Goal: Task Accomplishment & Management: Complete application form

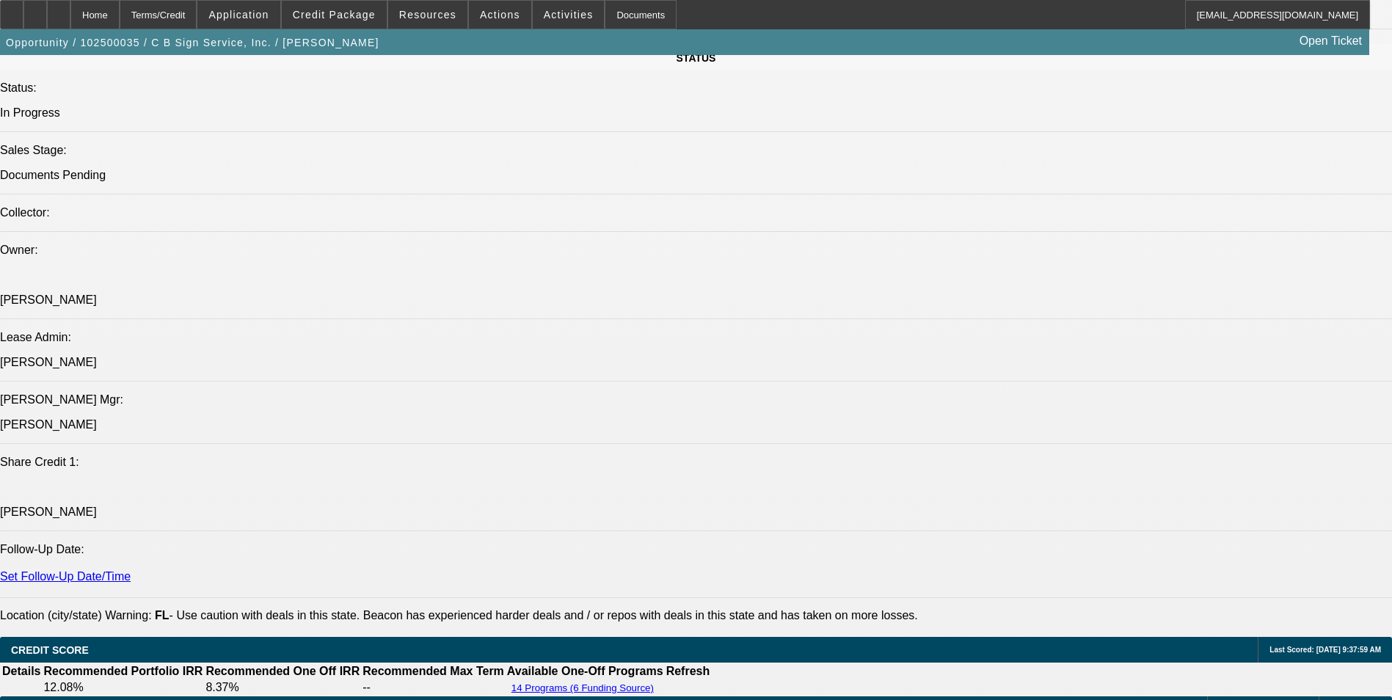
select select "0"
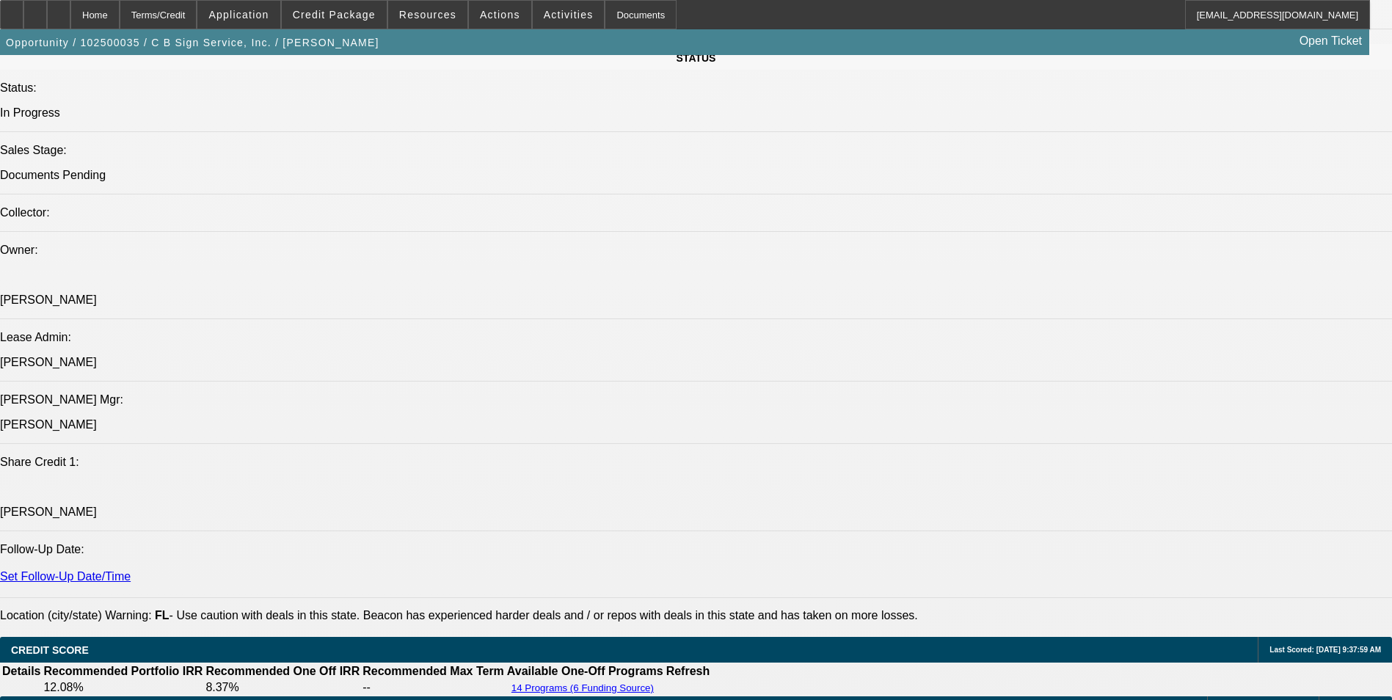
select select "0"
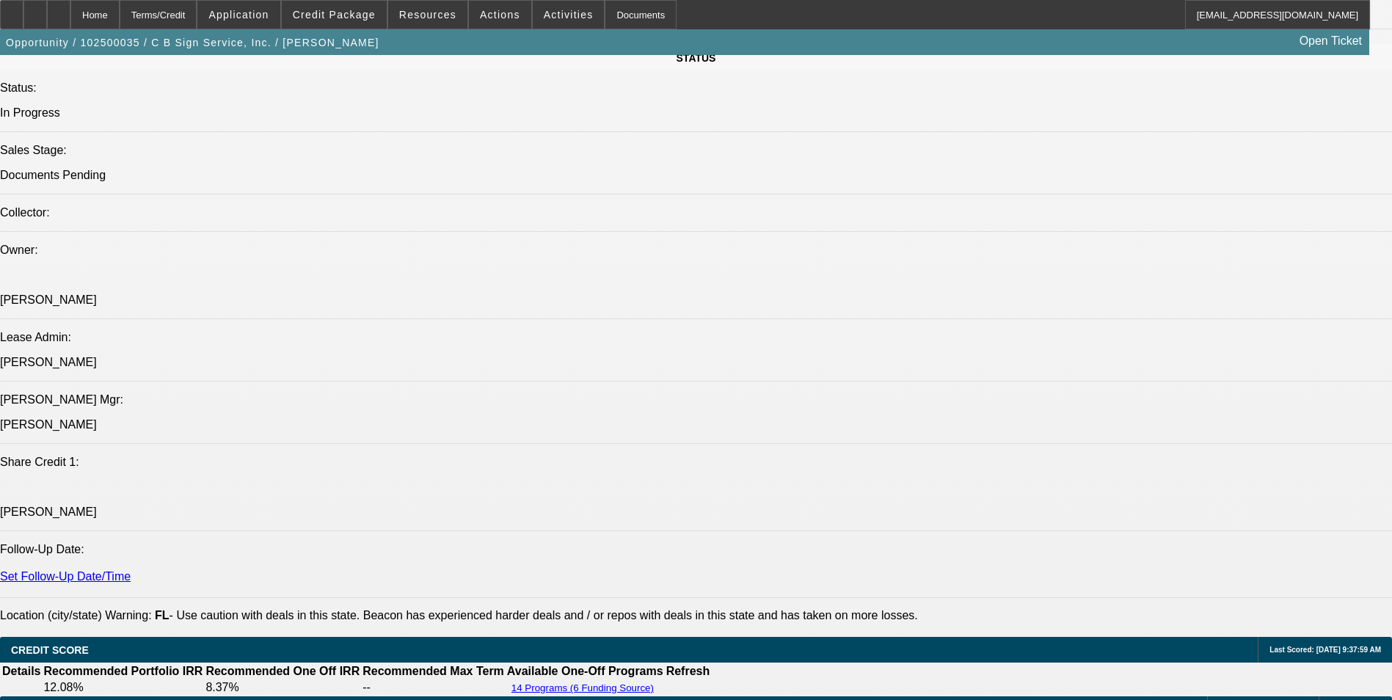
select select "0"
select select "1"
select select "3"
select select "6"
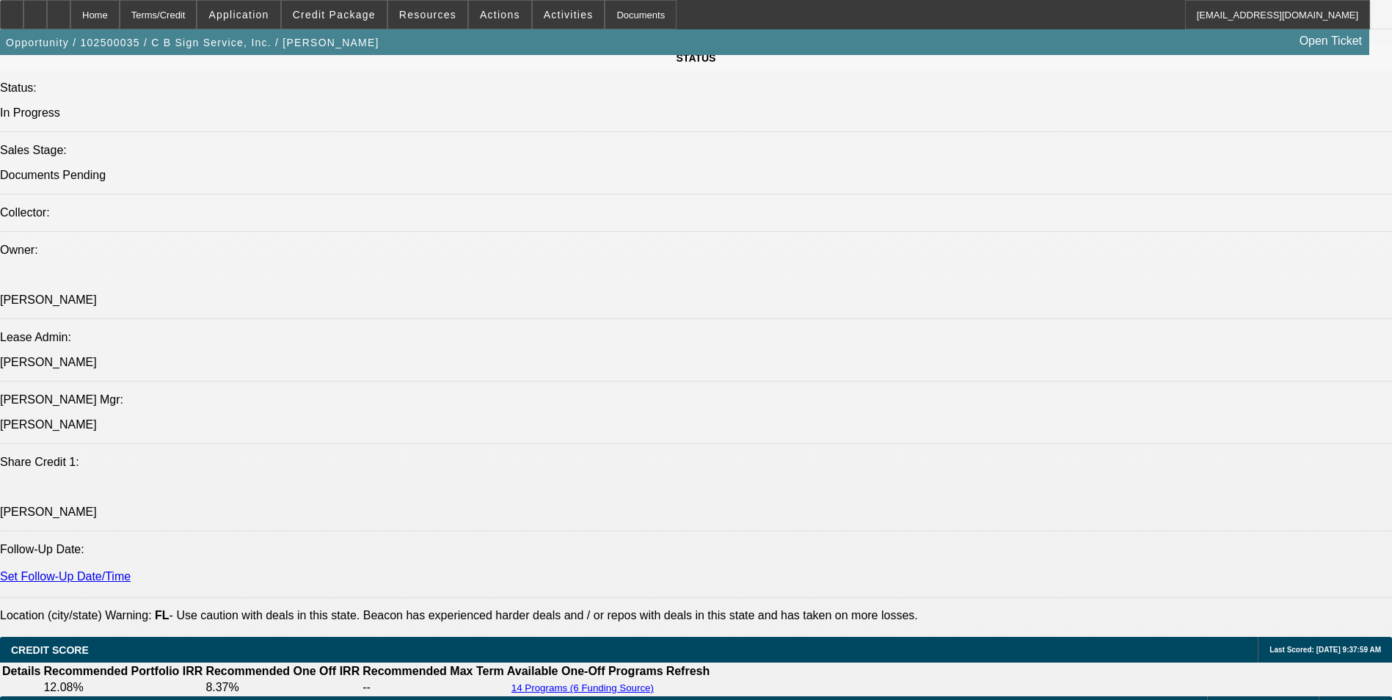
select select "1"
select select "3"
select select "6"
select select "1"
select select "3"
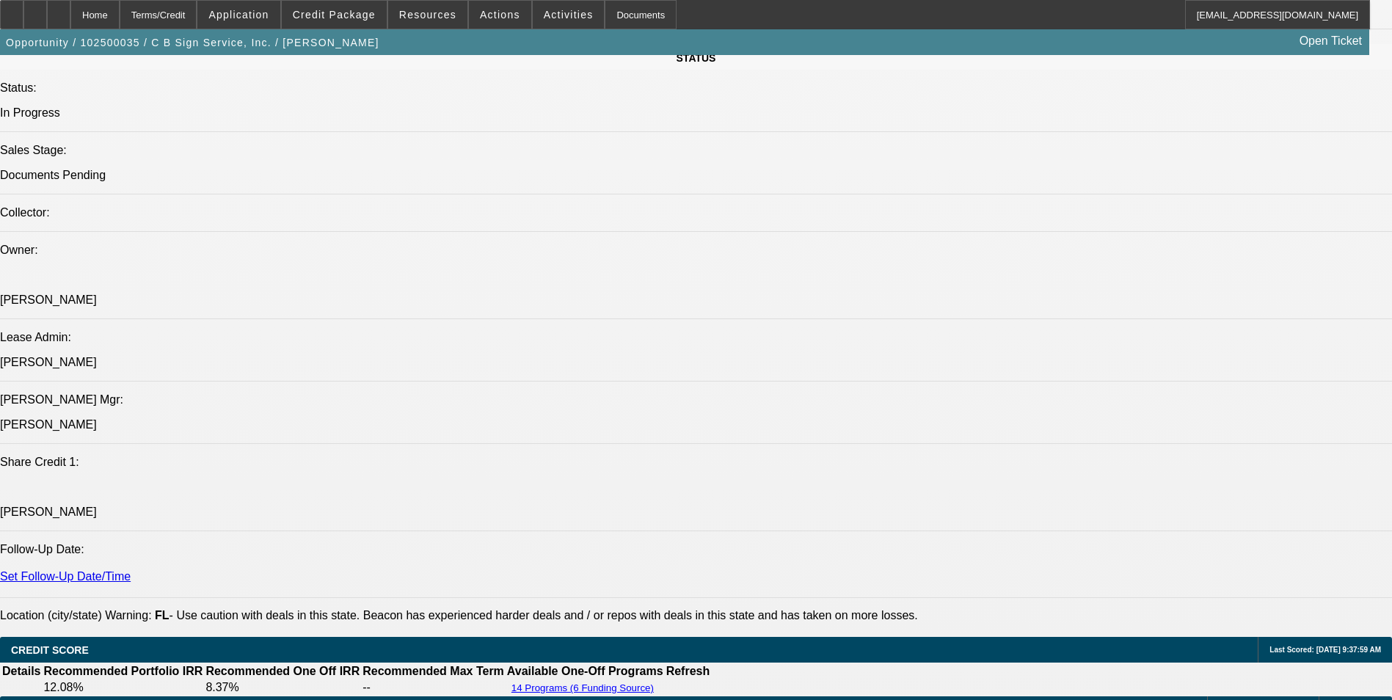
select select "6"
select select "1"
select select "3"
select select "6"
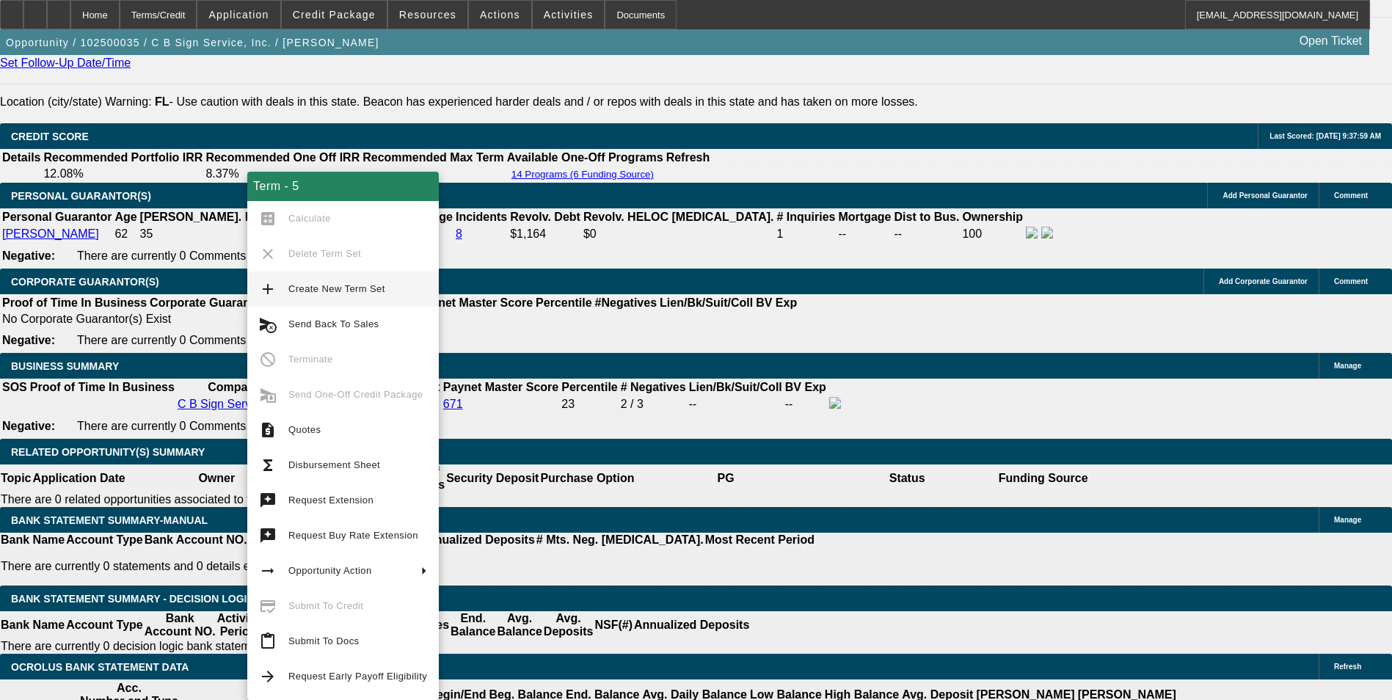
scroll to position [2195, 0]
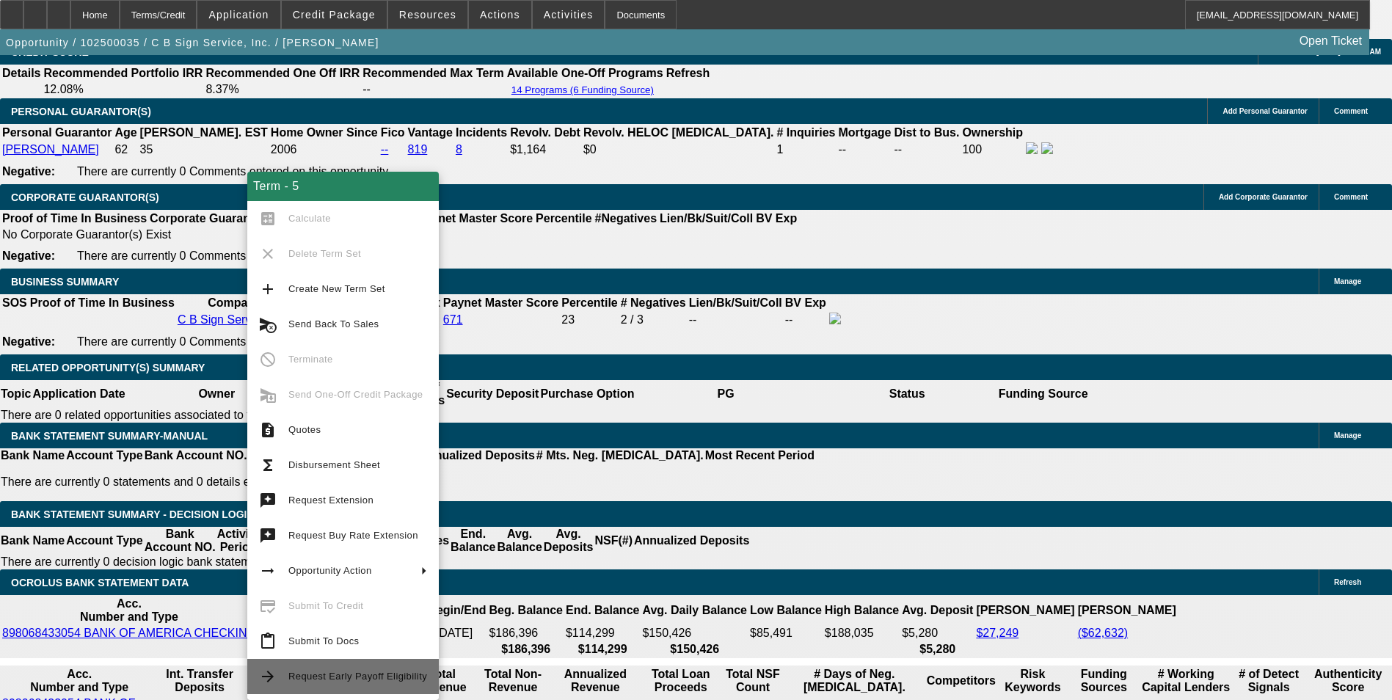
click at [370, 672] on span "Request Early Payoff Eligibility" at bounding box center [357, 676] width 139 height 11
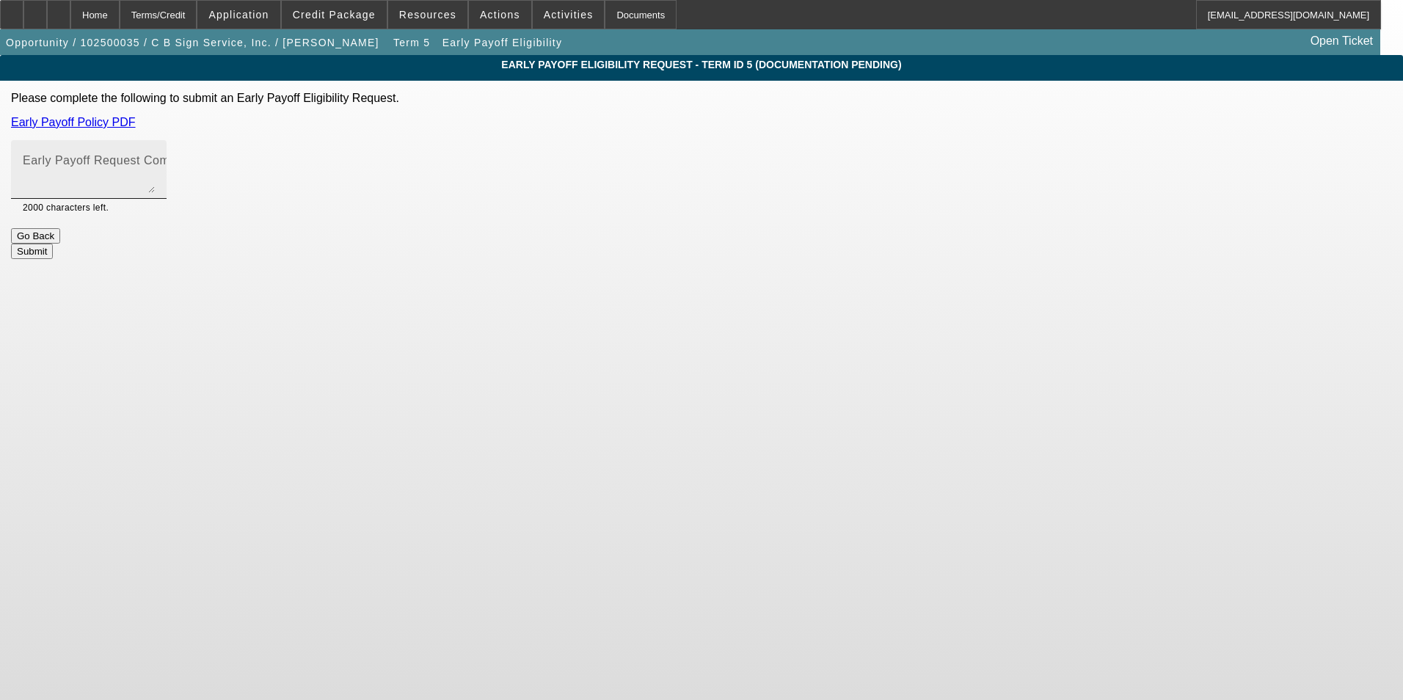
click at [155, 186] on textarea "Early Payoff Request Comment" at bounding box center [89, 175] width 132 height 35
type textarea "u"
drag, startPoint x: 651, startPoint y: 167, endPoint x: 803, endPoint y: 184, distance: 152.9
click at [155, 184] on textarea "Customer has requested an EBO, he has a major contract coming in and may be abl…" at bounding box center [89, 175] width 132 height 35
type textarea "Customer has requested an EBO after he called in with additional questions."
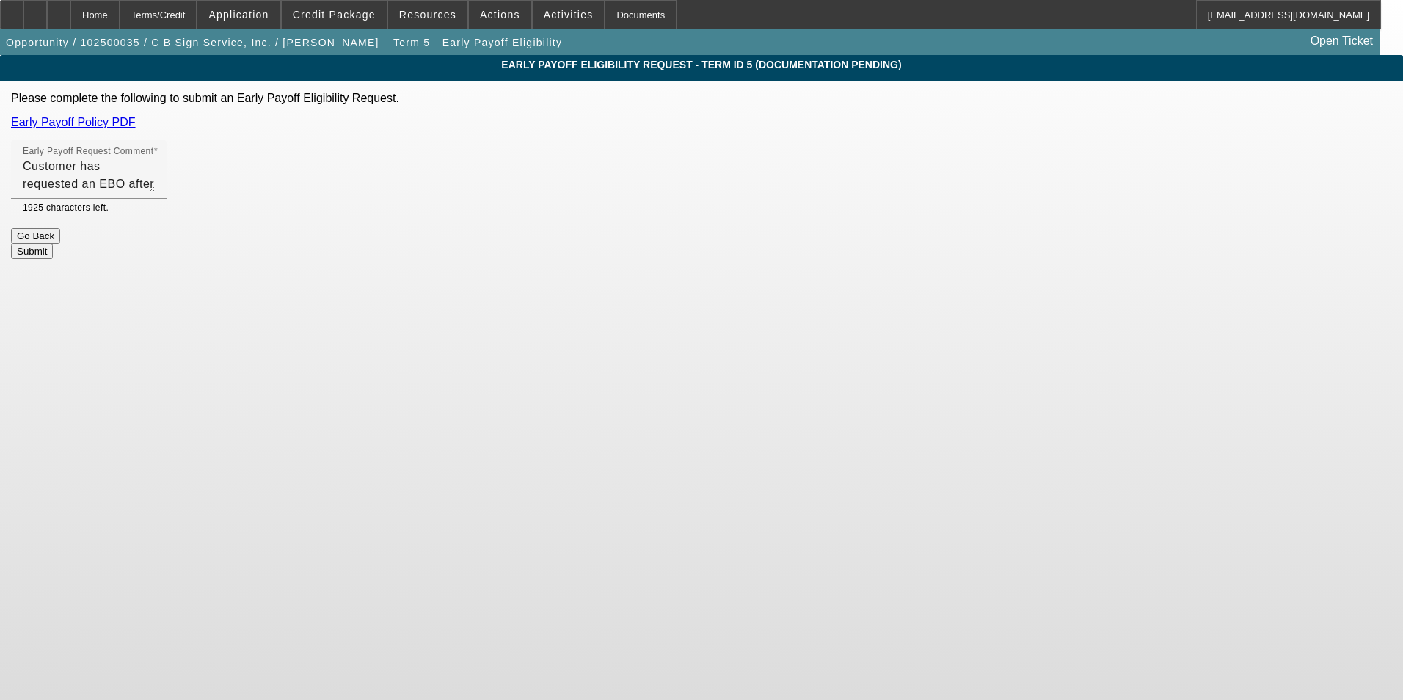
click at [53, 244] on button "Submit" at bounding box center [32, 251] width 42 height 15
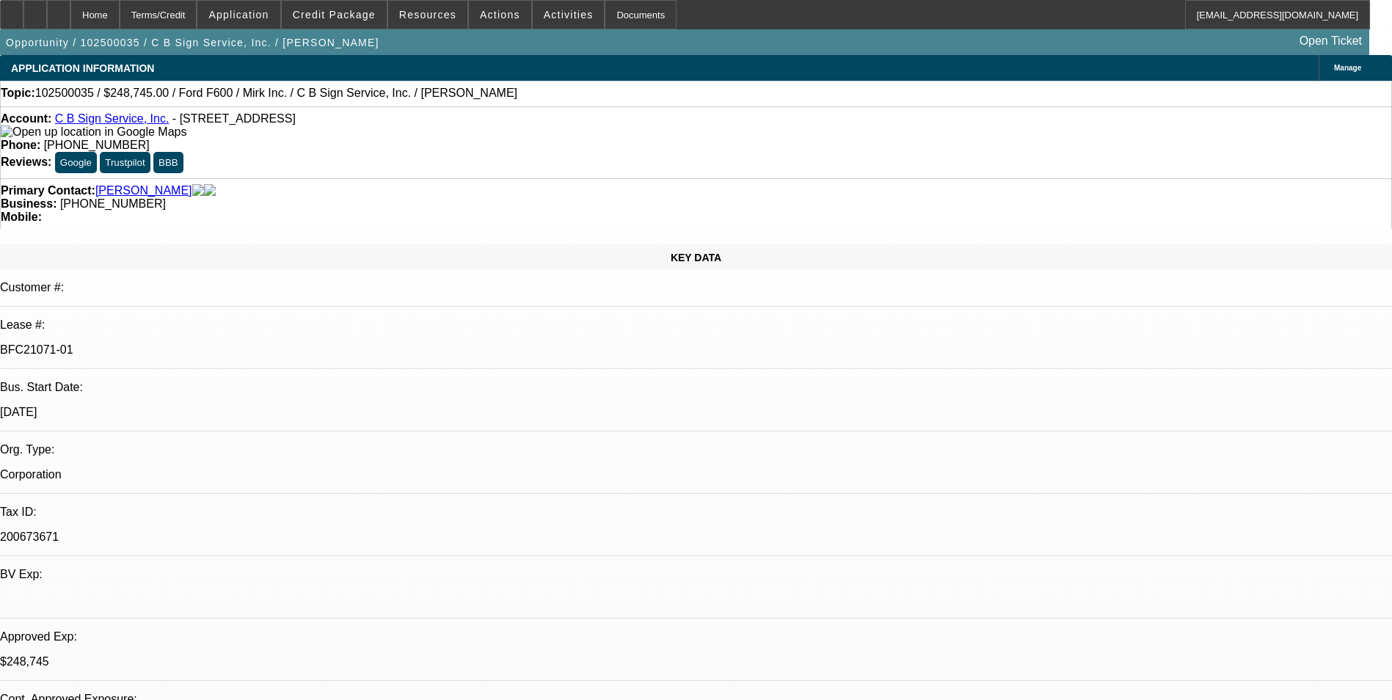
select select "0"
select select "3"
select select "0"
select select "6"
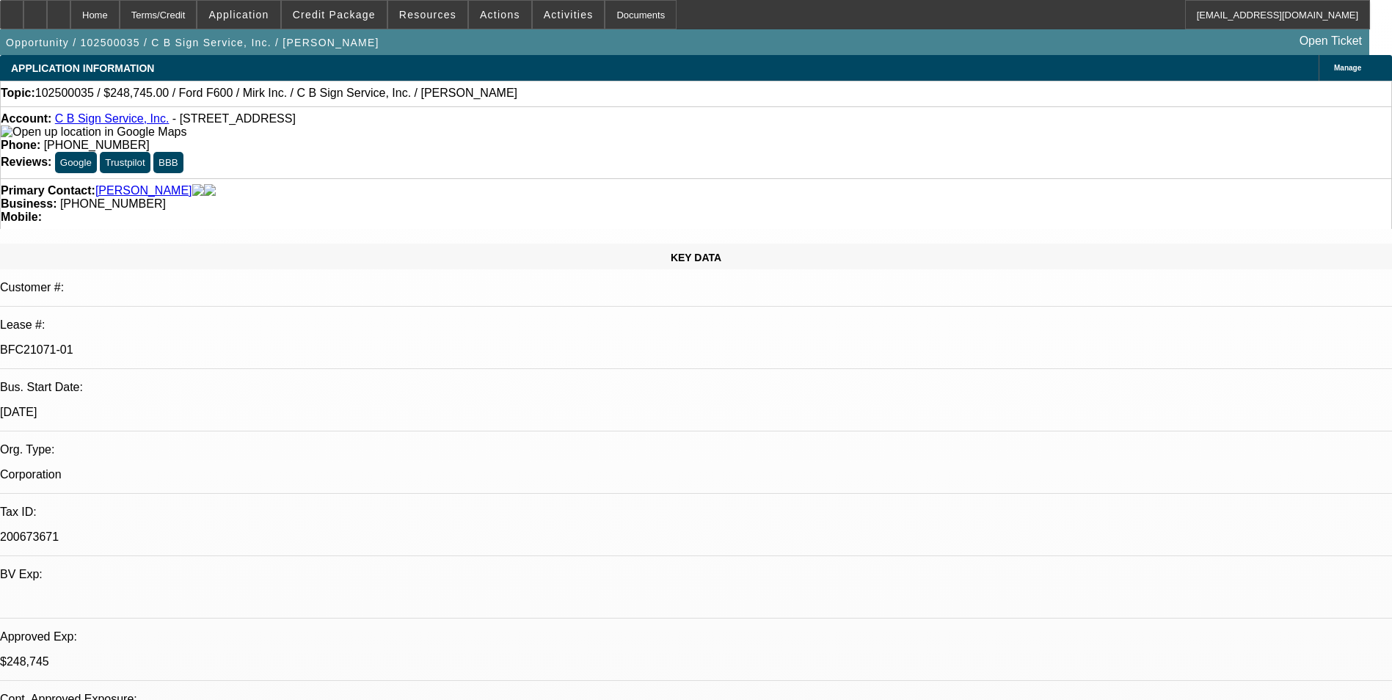
select select "0"
select select "3"
select select "0"
select select "6"
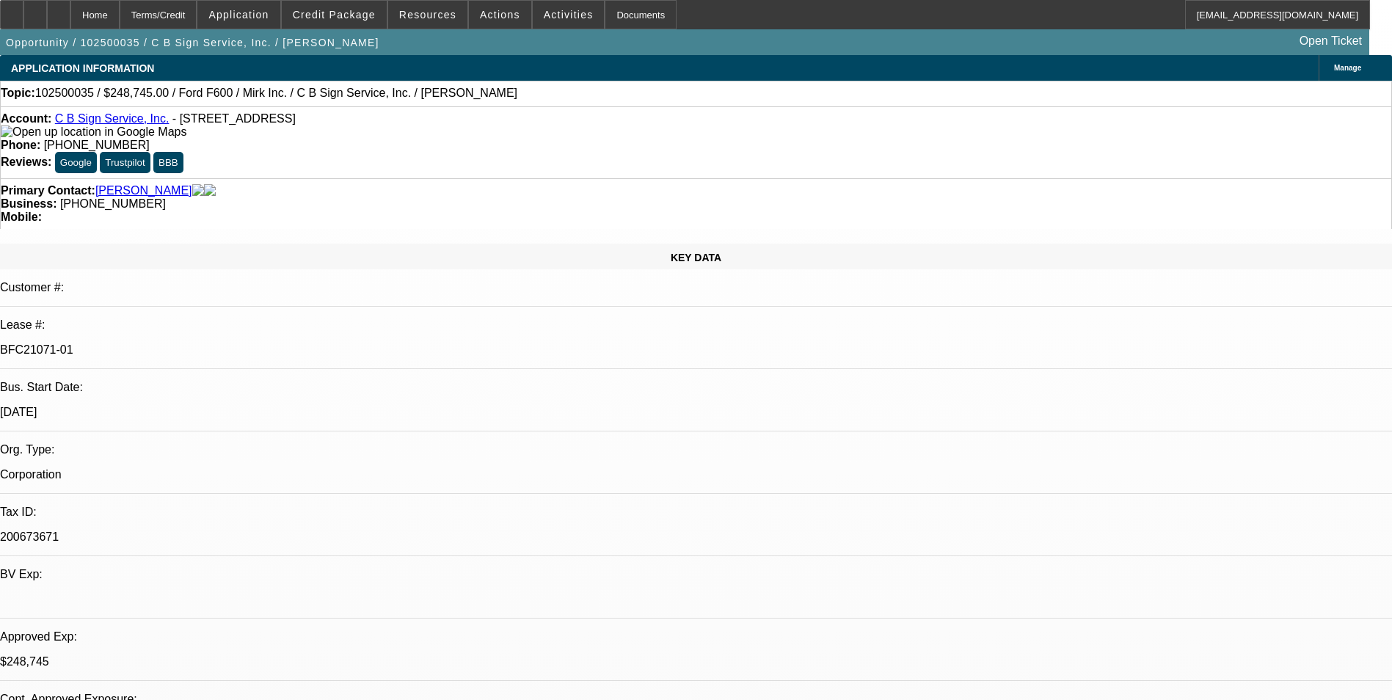
select select "0"
select select "3"
select select "0"
select select "6"
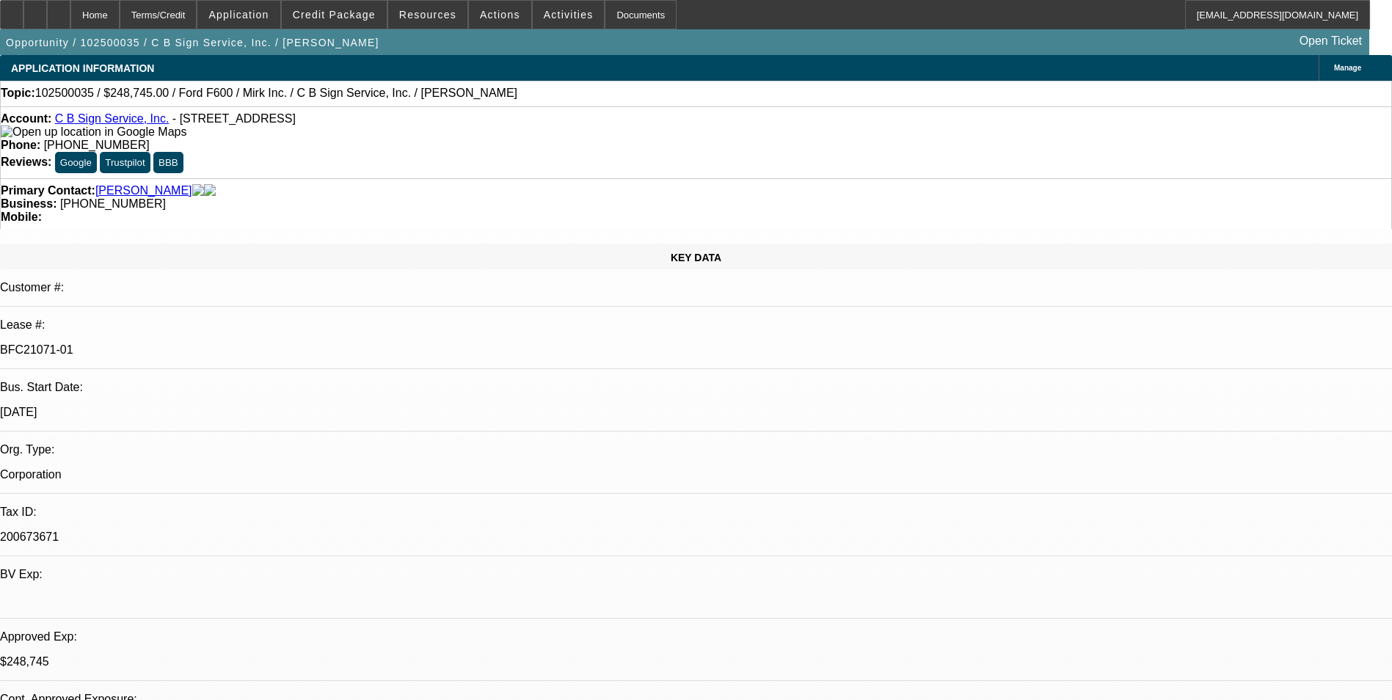
select select "0"
select select "3"
select select "0"
select select "6"
